Goal: Transaction & Acquisition: Purchase product/service

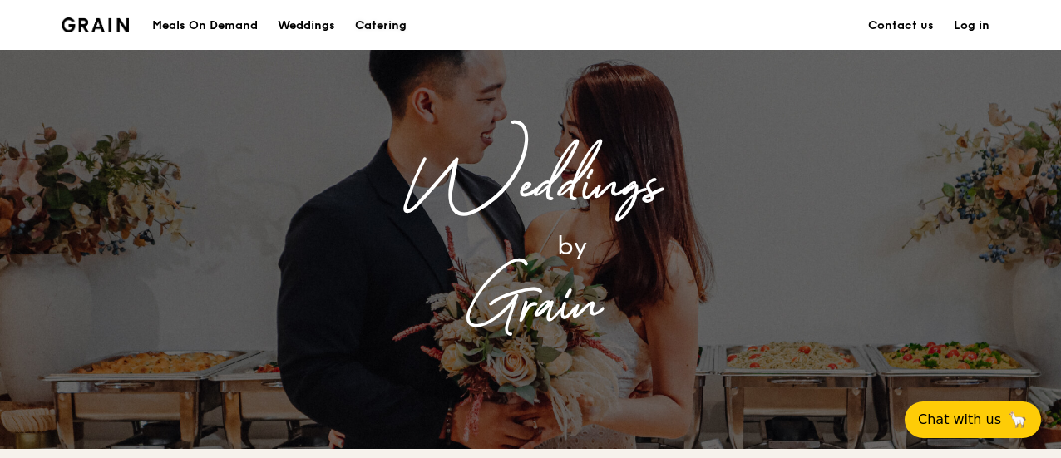
click at [402, 27] on div "Catering" at bounding box center [381, 26] width 52 height 50
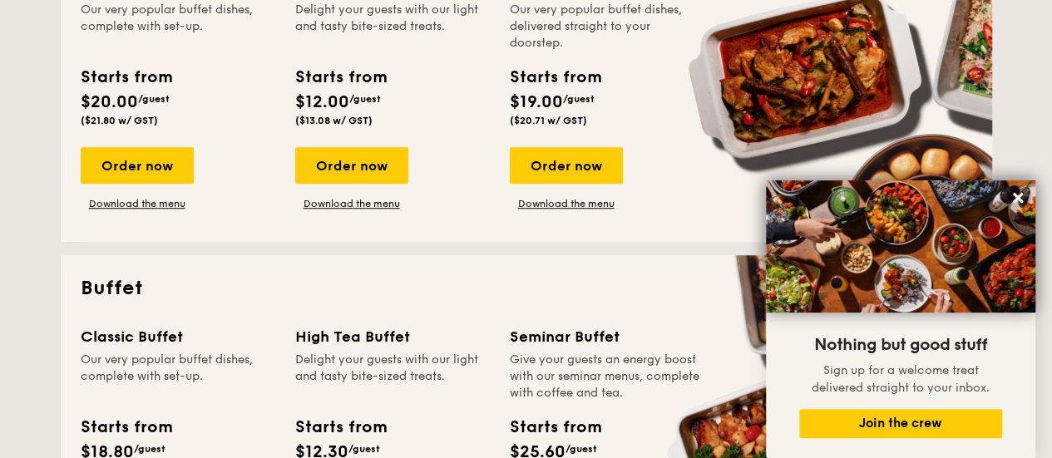
scroll to position [748, 0]
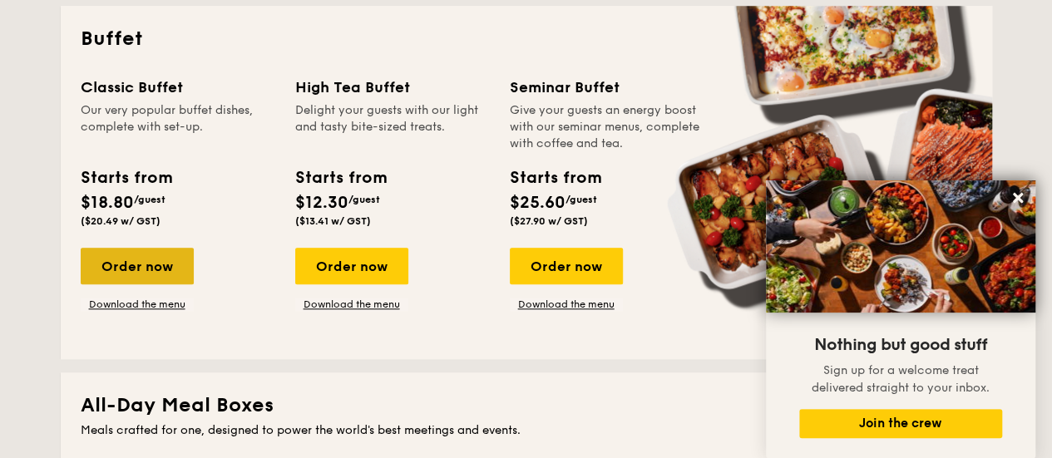
click at [151, 267] on div "Order now" at bounding box center [137, 266] width 113 height 37
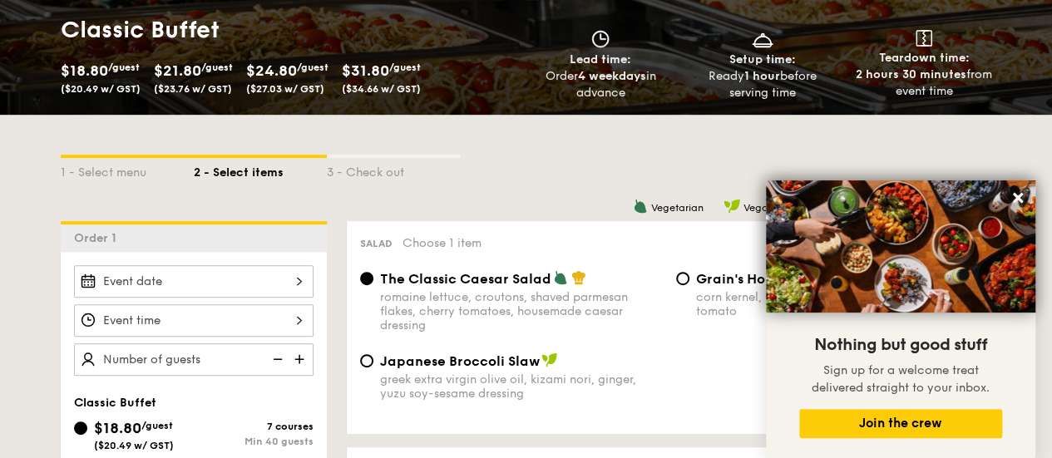
scroll to position [249, 0]
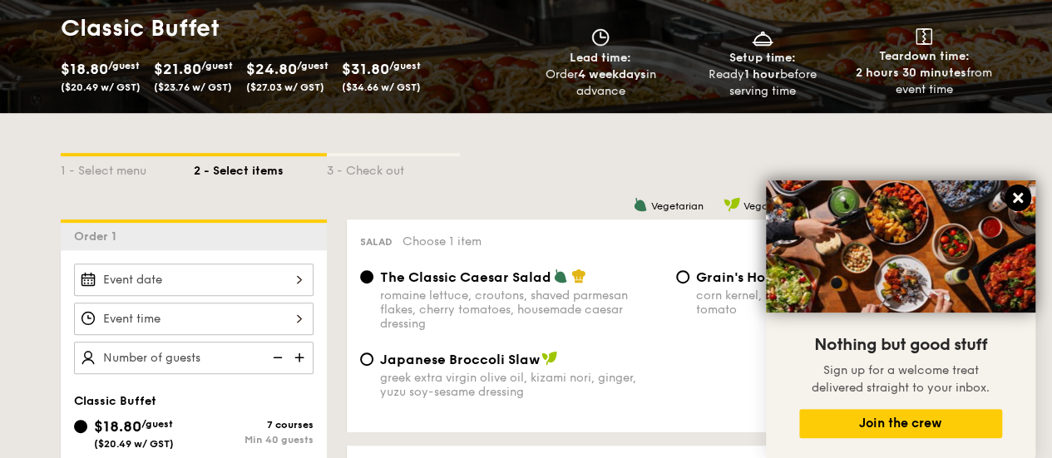
click at [1019, 199] on icon at bounding box center [1018, 198] width 10 height 10
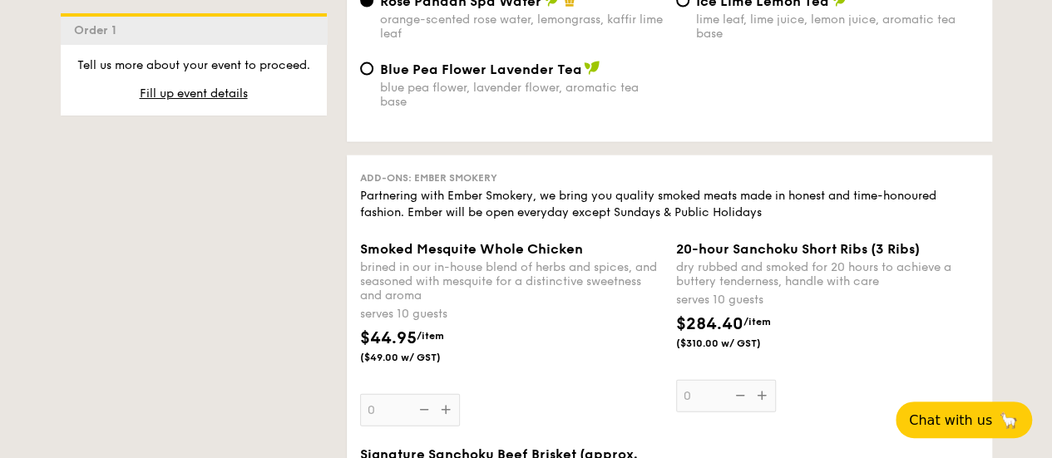
scroll to position [1746, 0]
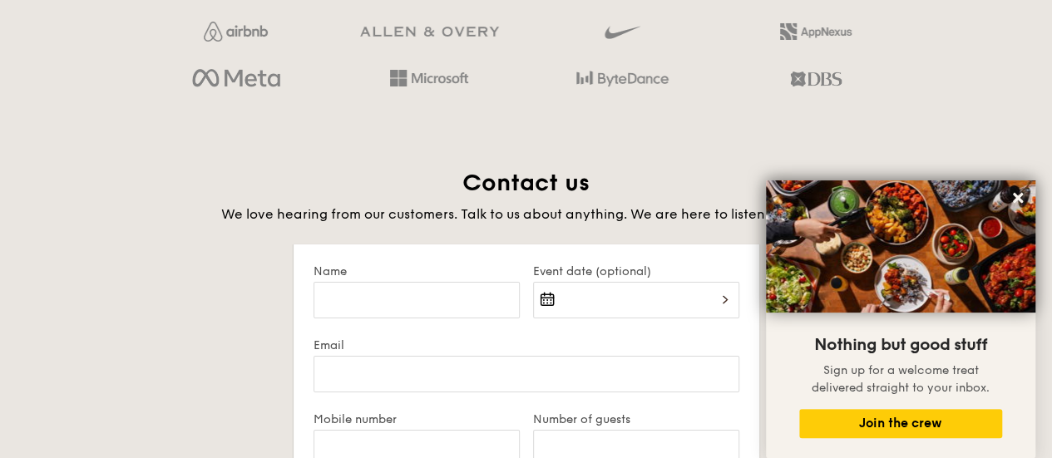
scroll to position [3077, 0]
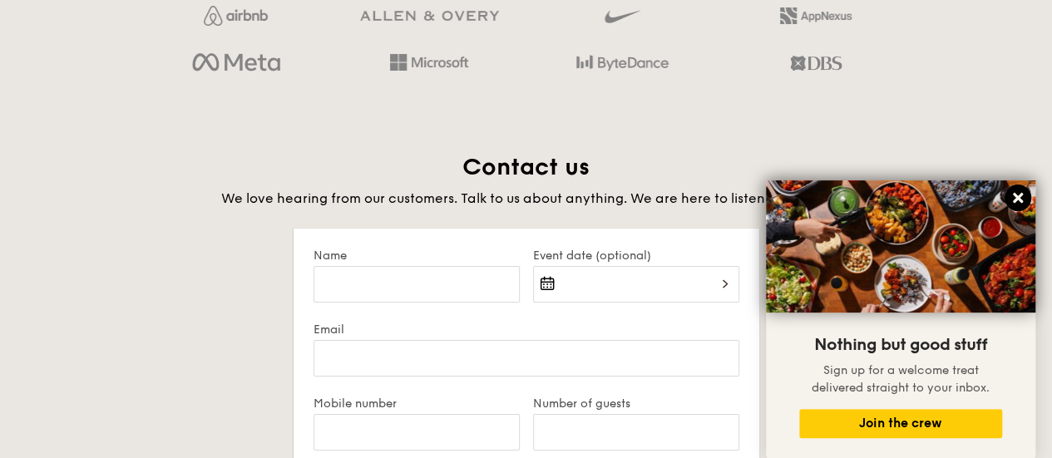
click at [1019, 202] on icon at bounding box center [1018, 198] width 10 height 10
